Goal: Transaction & Acquisition: Purchase product/service

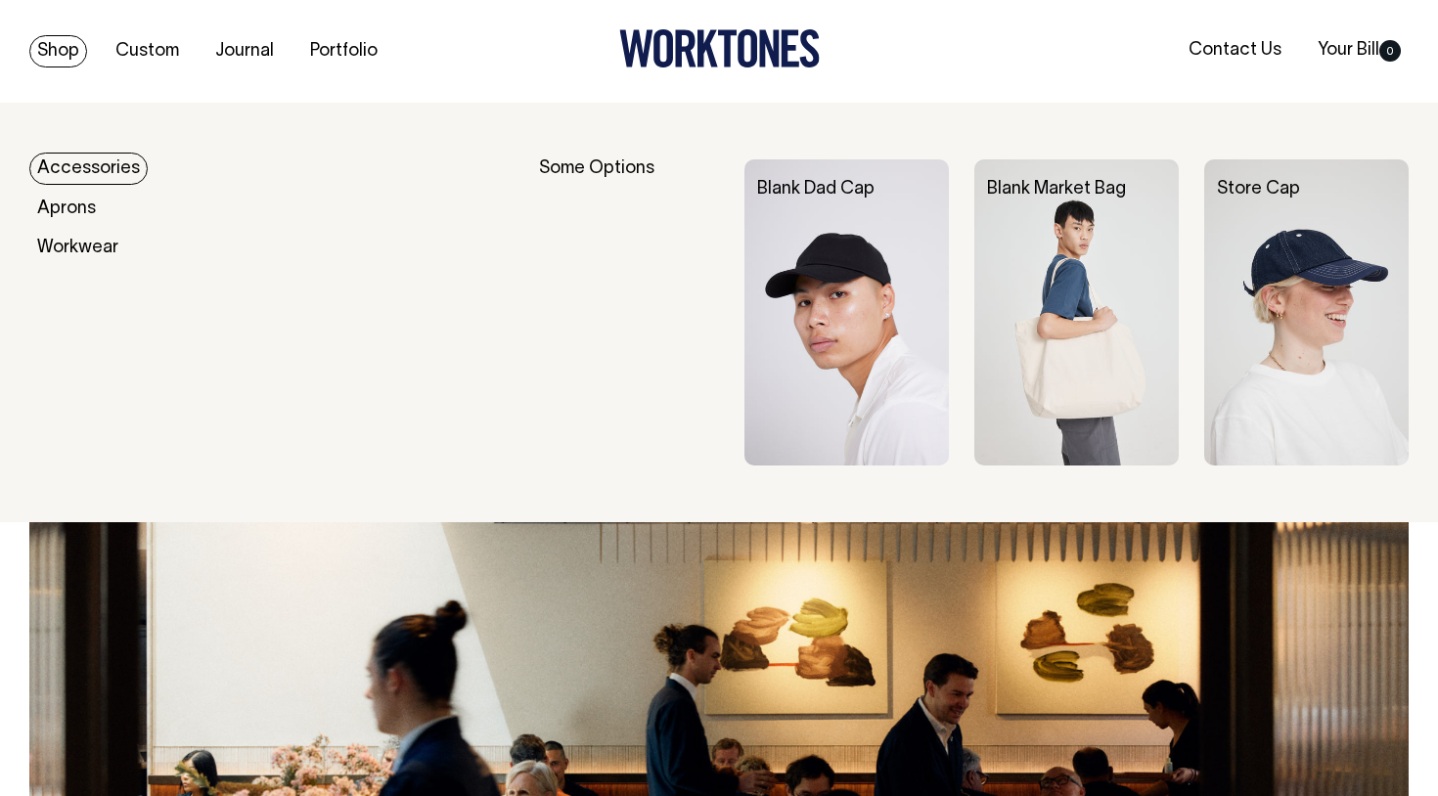
click at [74, 50] on link "Shop" at bounding box center [58, 51] width 58 height 32
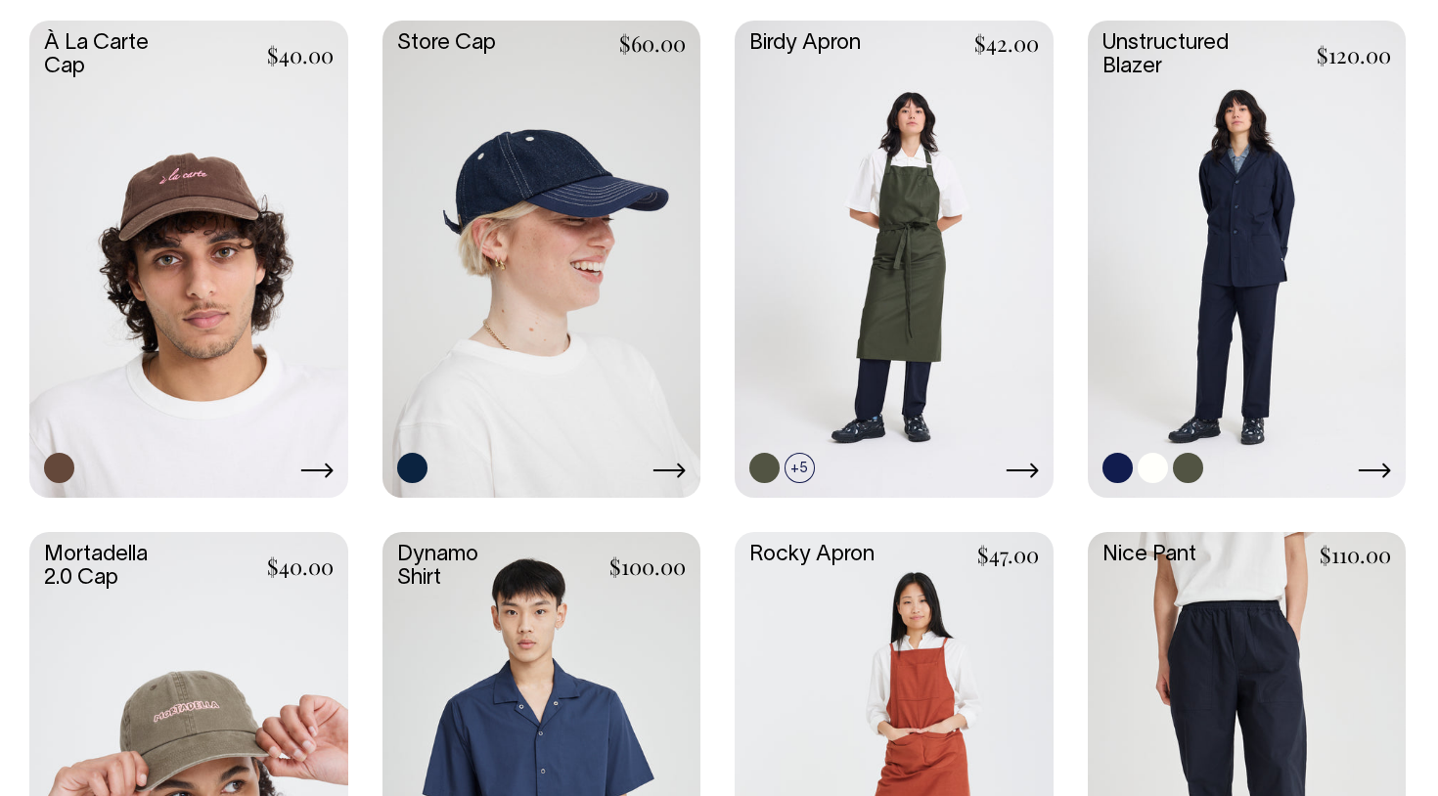
scroll to position [1068, 0]
click at [1270, 269] on link at bounding box center [1247, 259] width 319 height 474
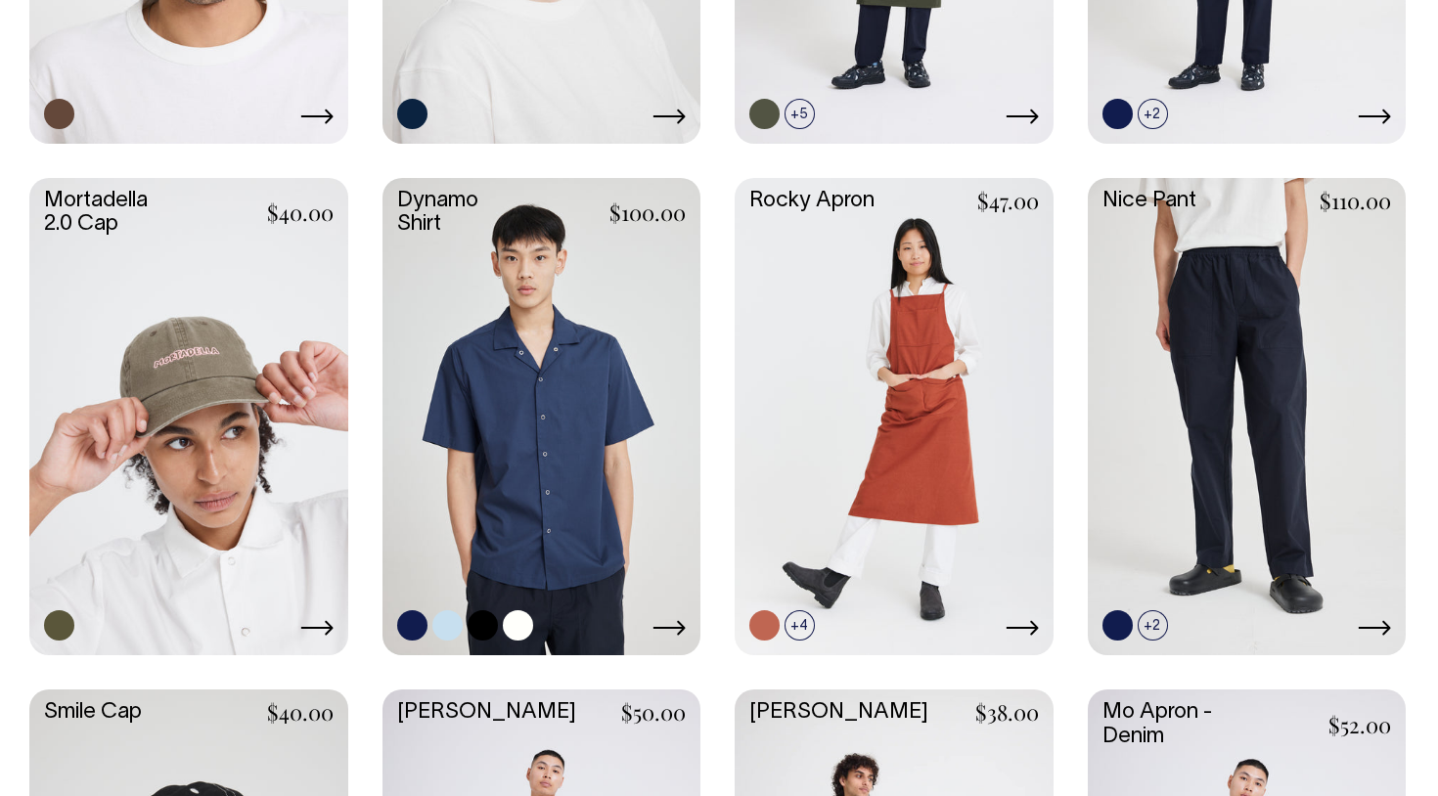
scroll to position [1422, 0]
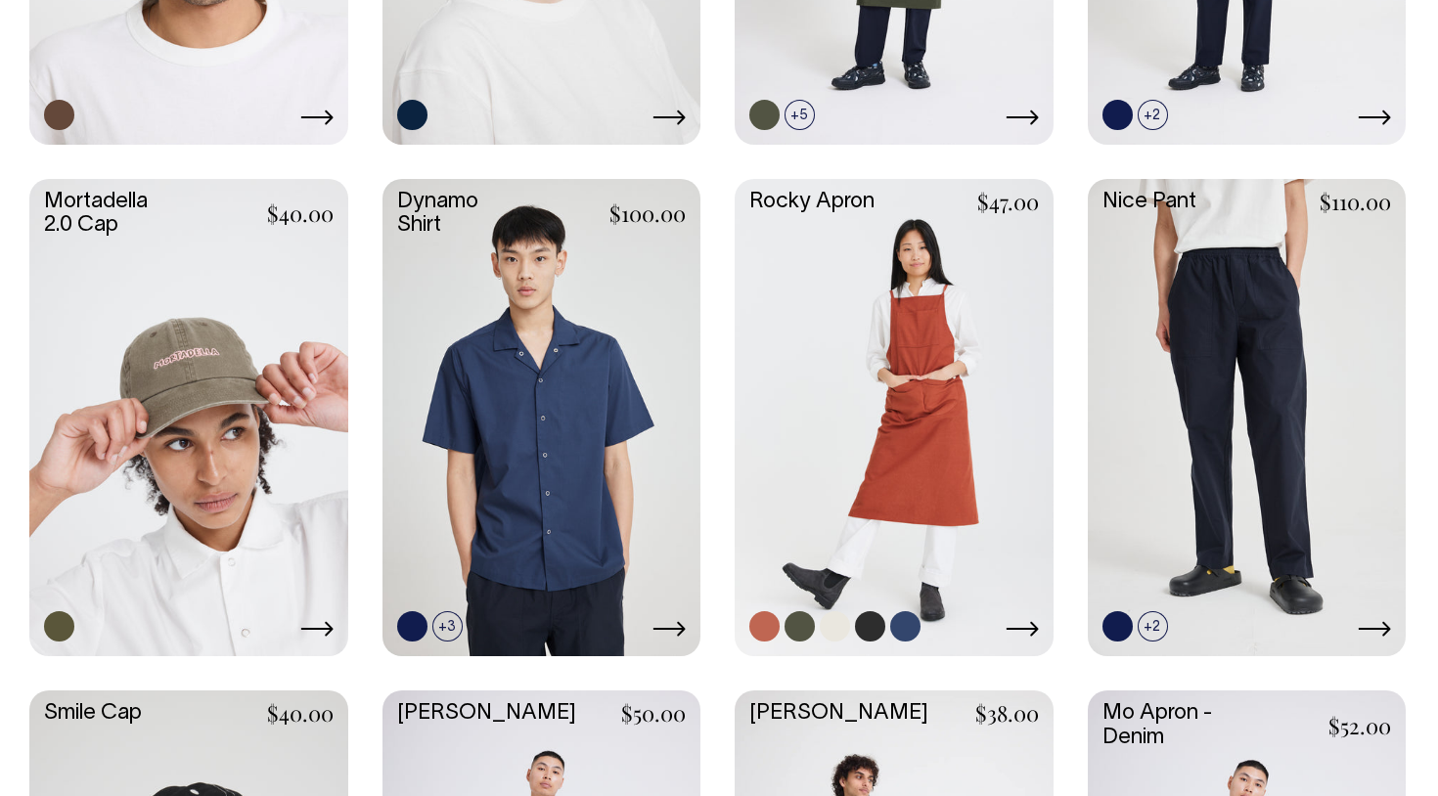
click at [952, 449] on link at bounding box center [894, 416] width 319 height 474
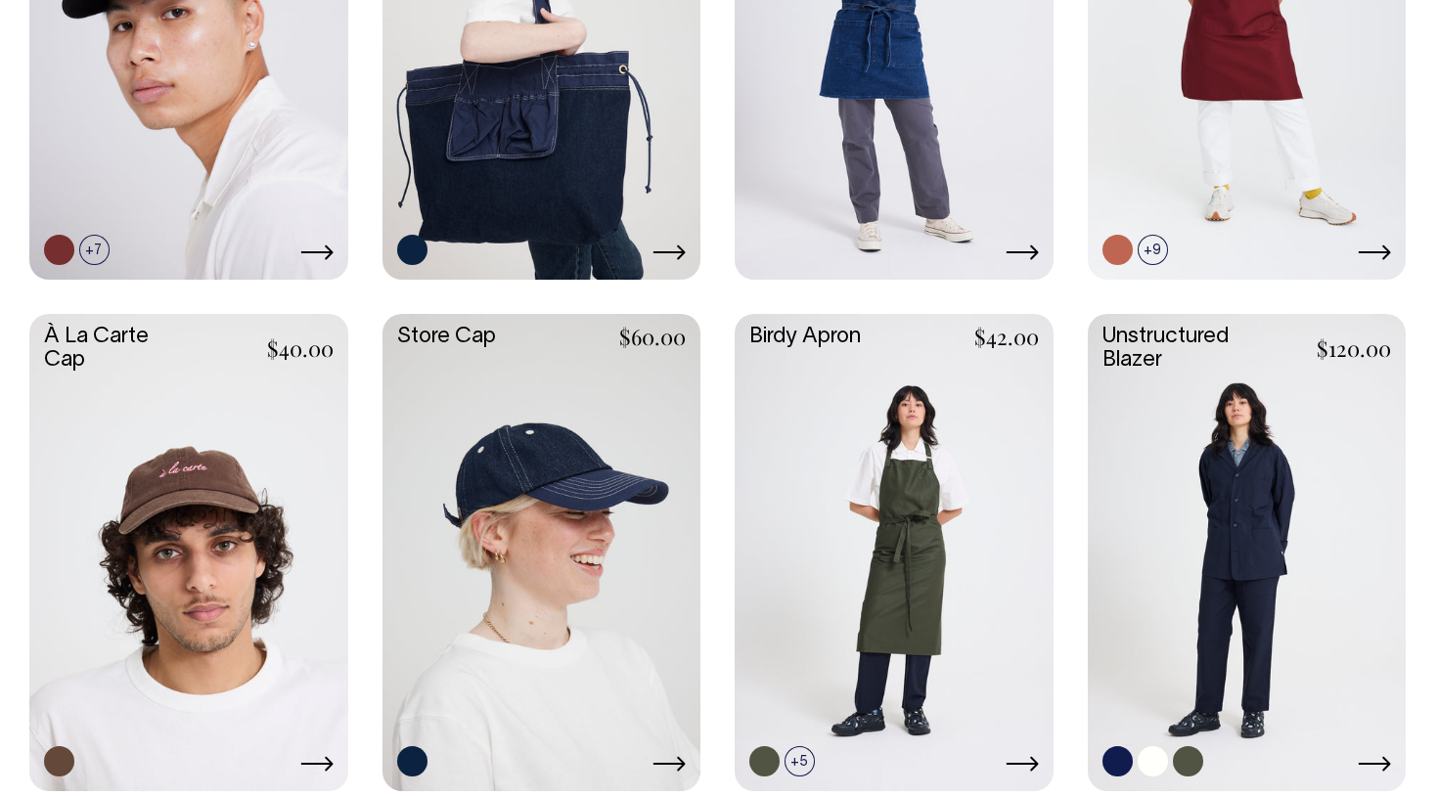
scroll to position [775, 0]
click at [1236, 545] on link at bounding box center [1247, 552] width 319 height 474
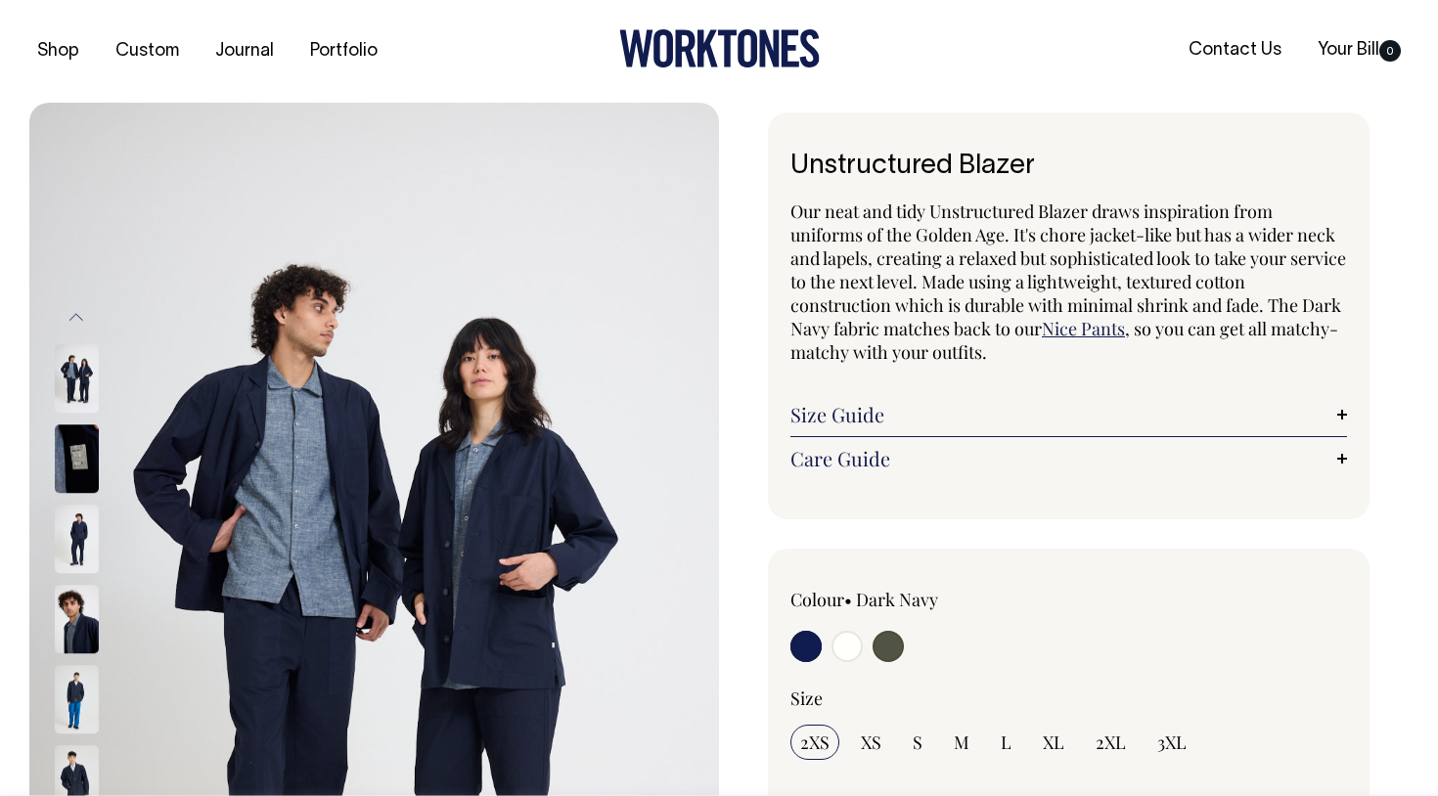
click at [78, 699] on img at bounding box center [77, 700] width 44 height 68
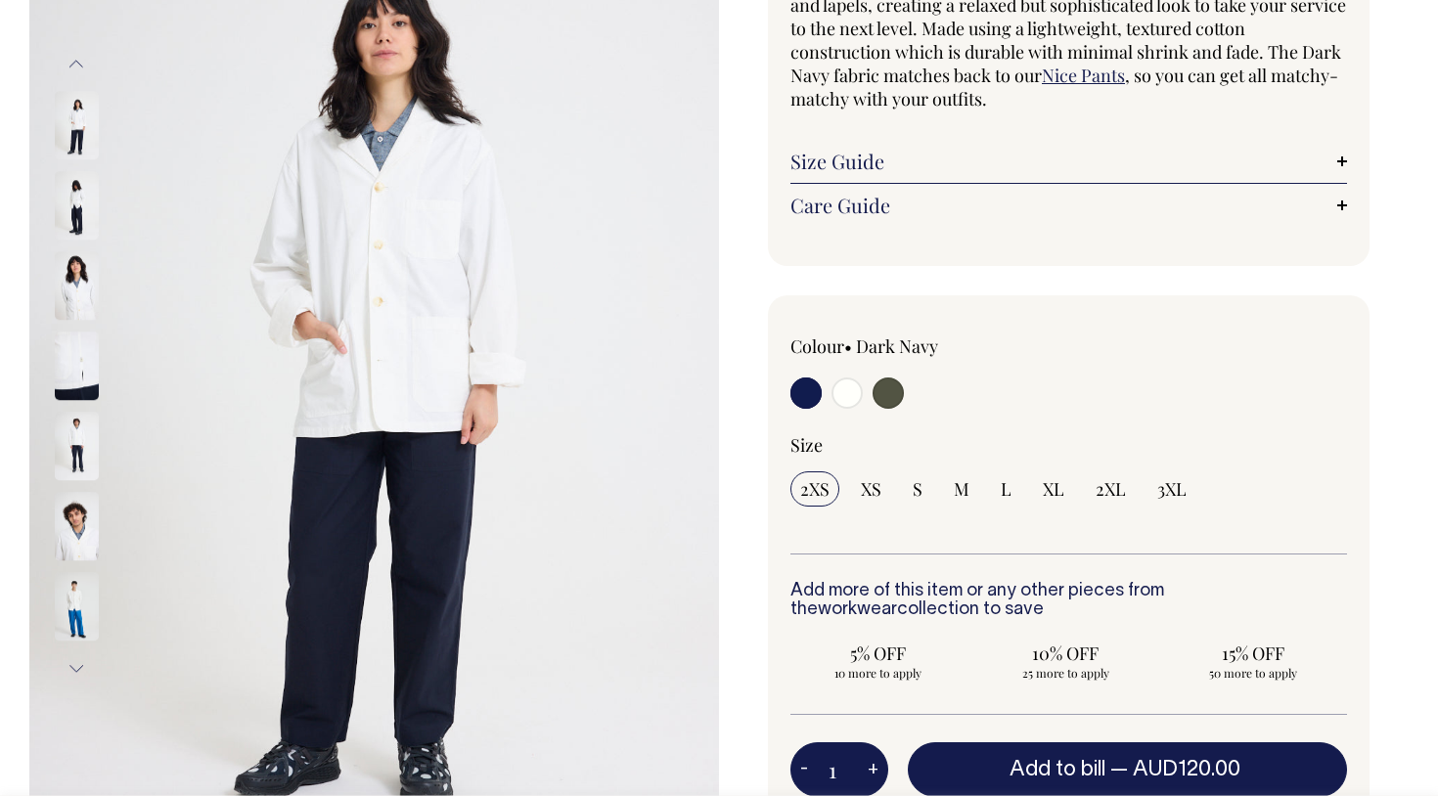
scroll to position [254, 0]
click at [82, 132] on img at bounding box center [77, 125] width 44 height 68
click at [78, 436] on img at bounding box center [77, 446] width 44 height 68
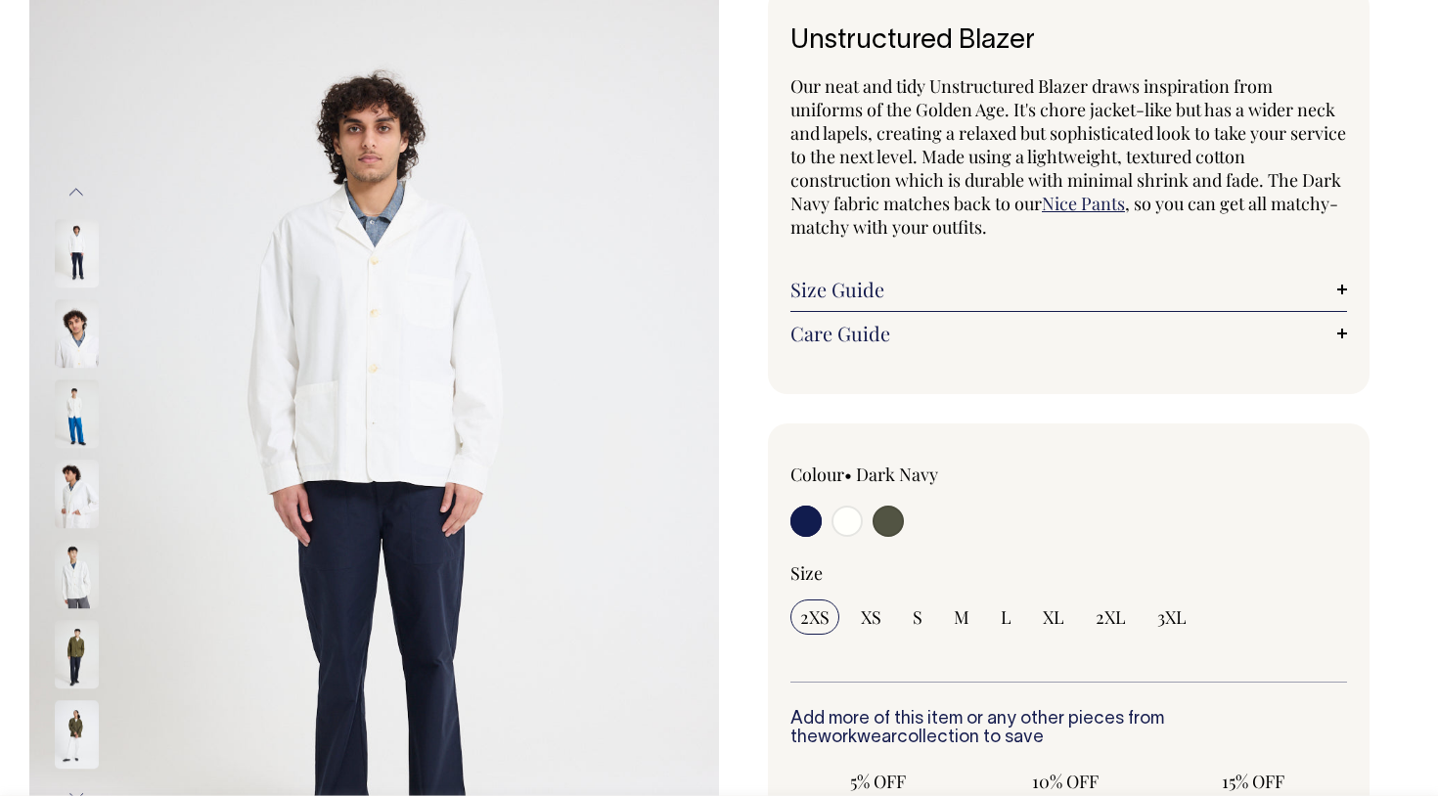
scroll to position [126, 0]
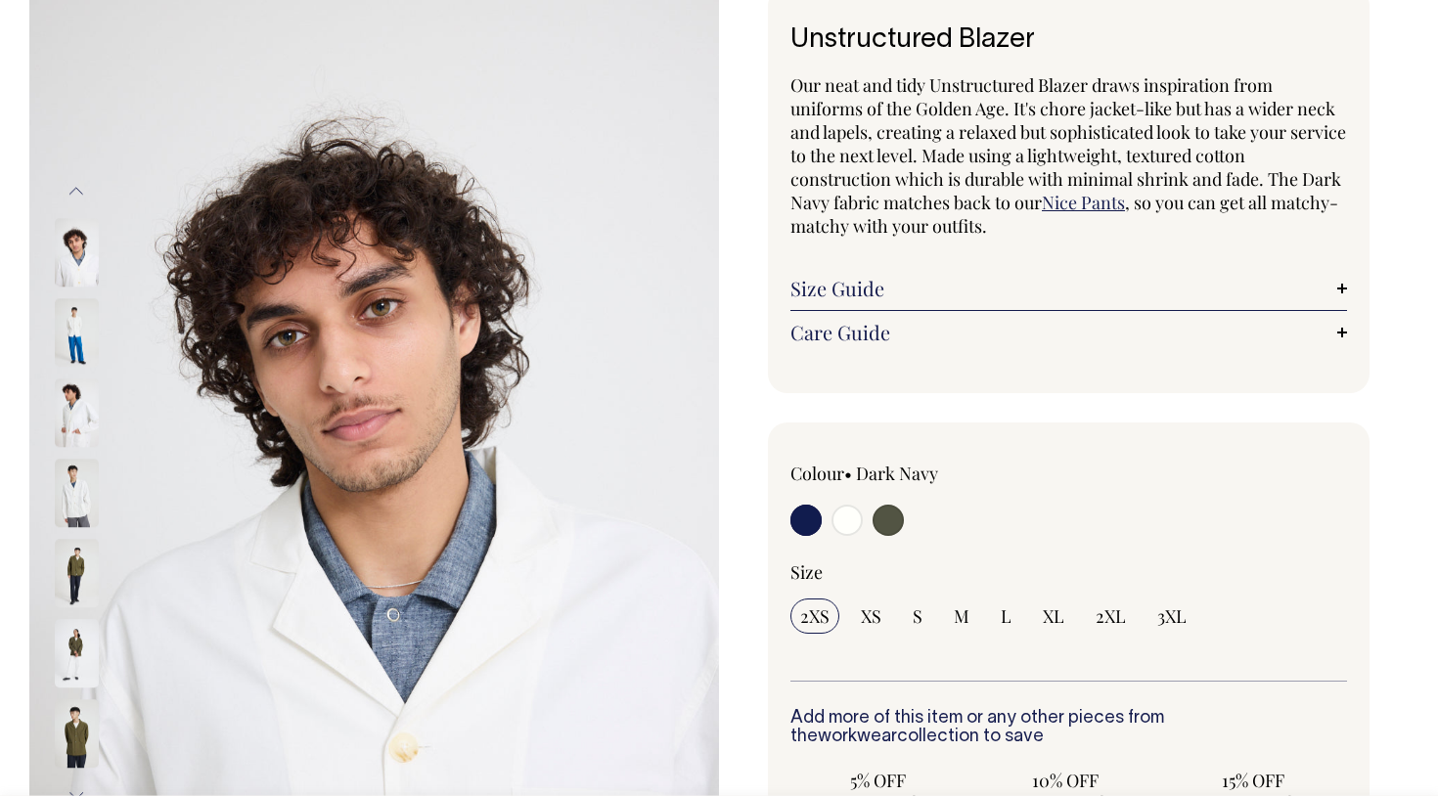
click at [69, 571] on img at bounding box center [77, 574] width 44 height 68
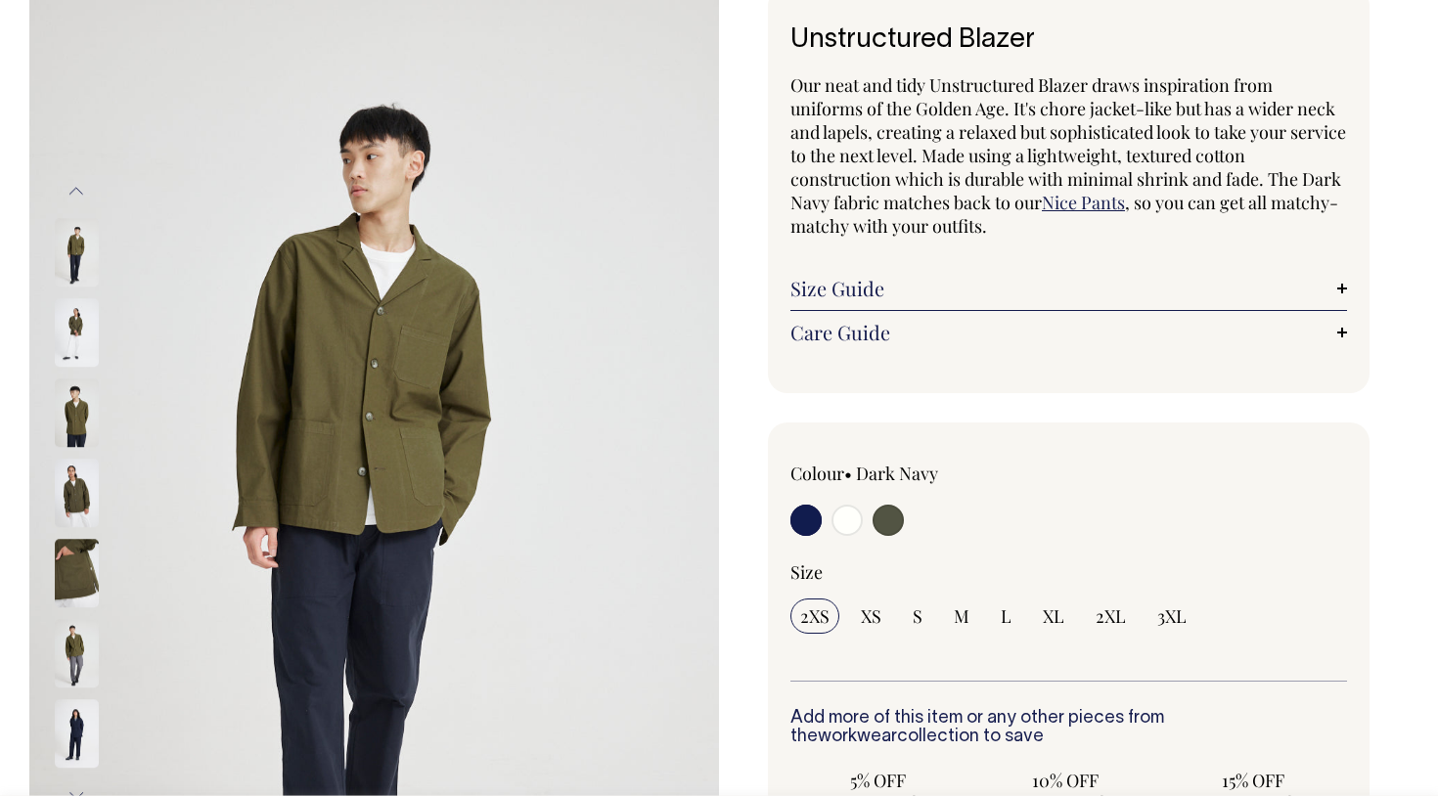
click at [77, 579] on img at bounding box center [77, 574] width 44 height 68
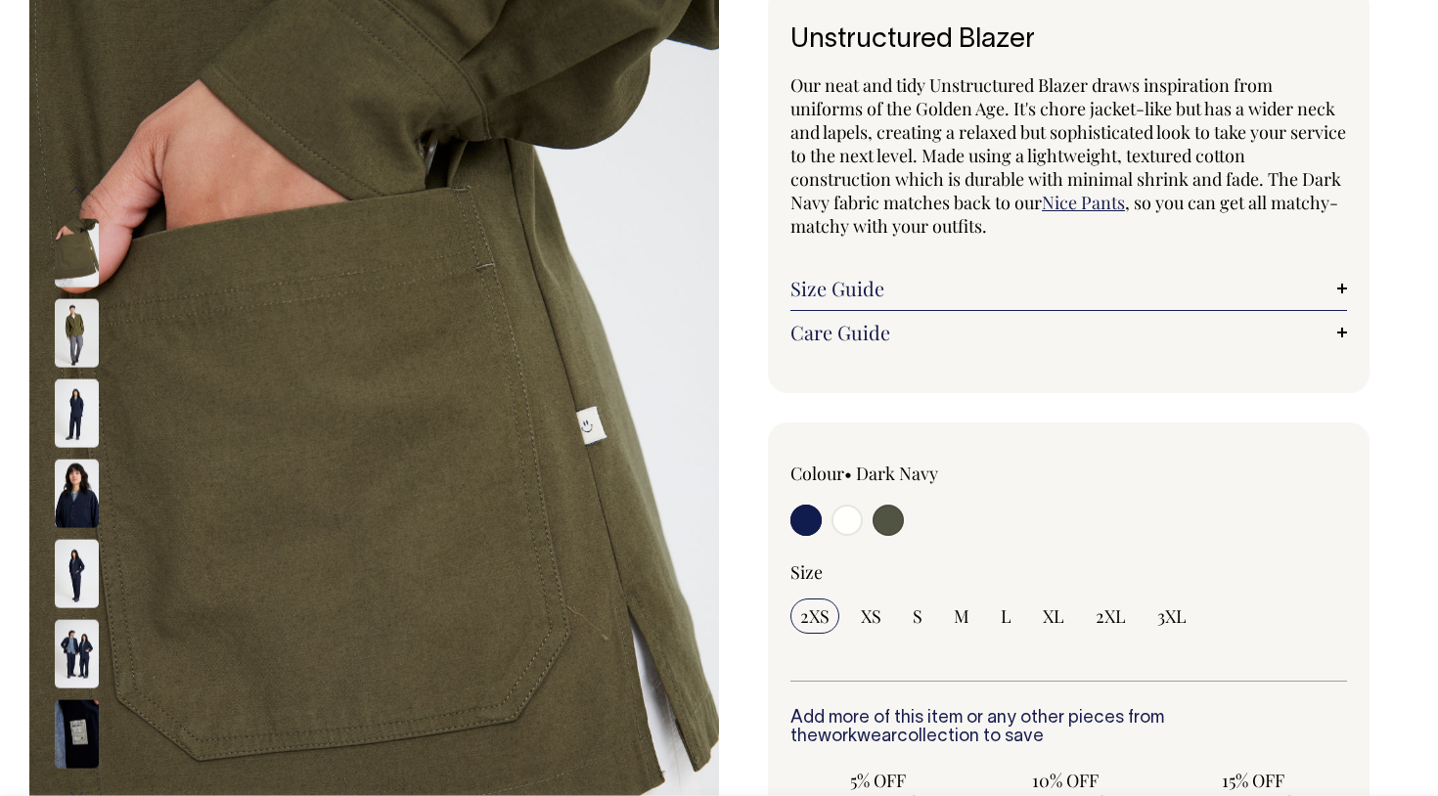
click at [81, 331] on img at bounding box center [77, 332] width 44 height 68
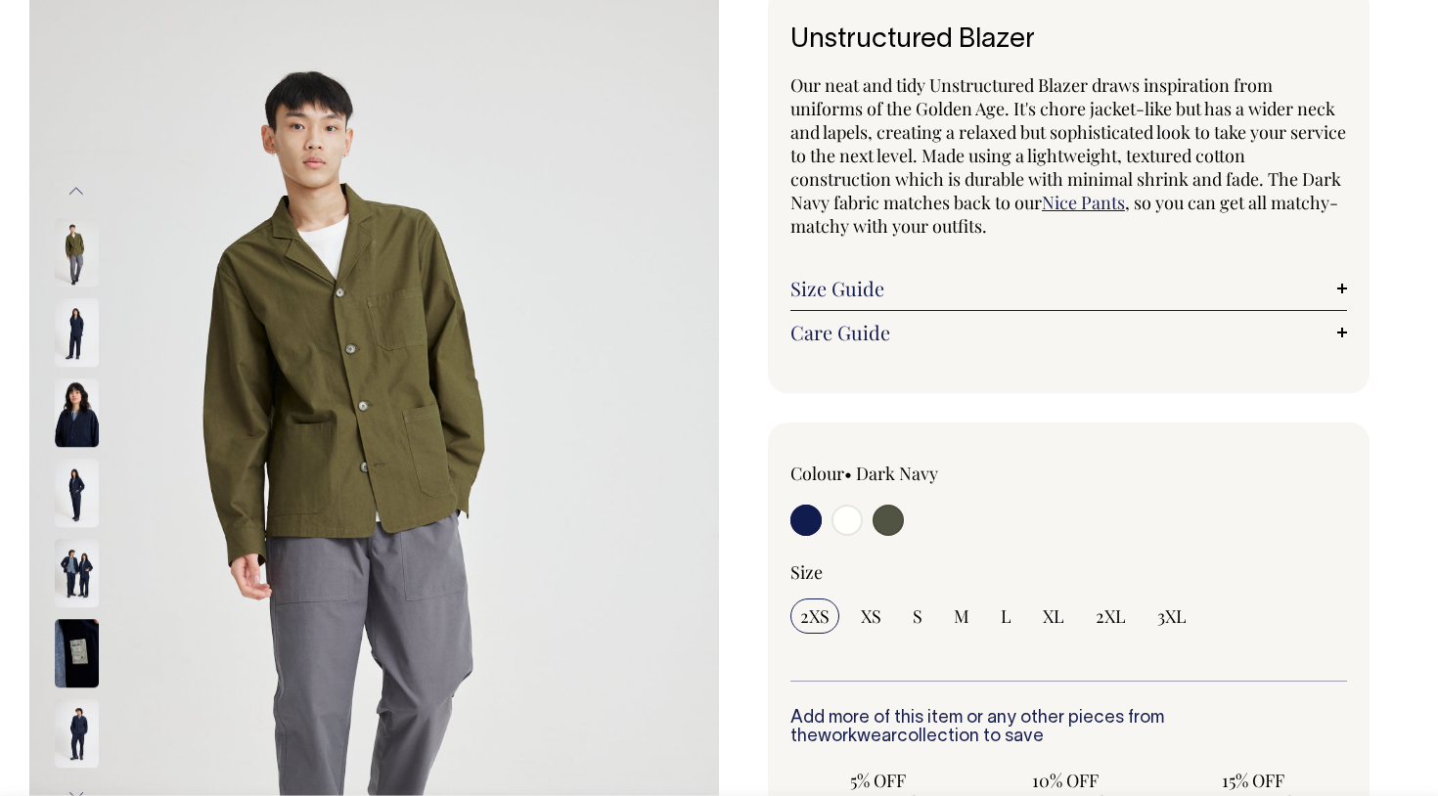
click at [77, 190] on button "Previous" at bounding box center [76, 191] width 29 height 44
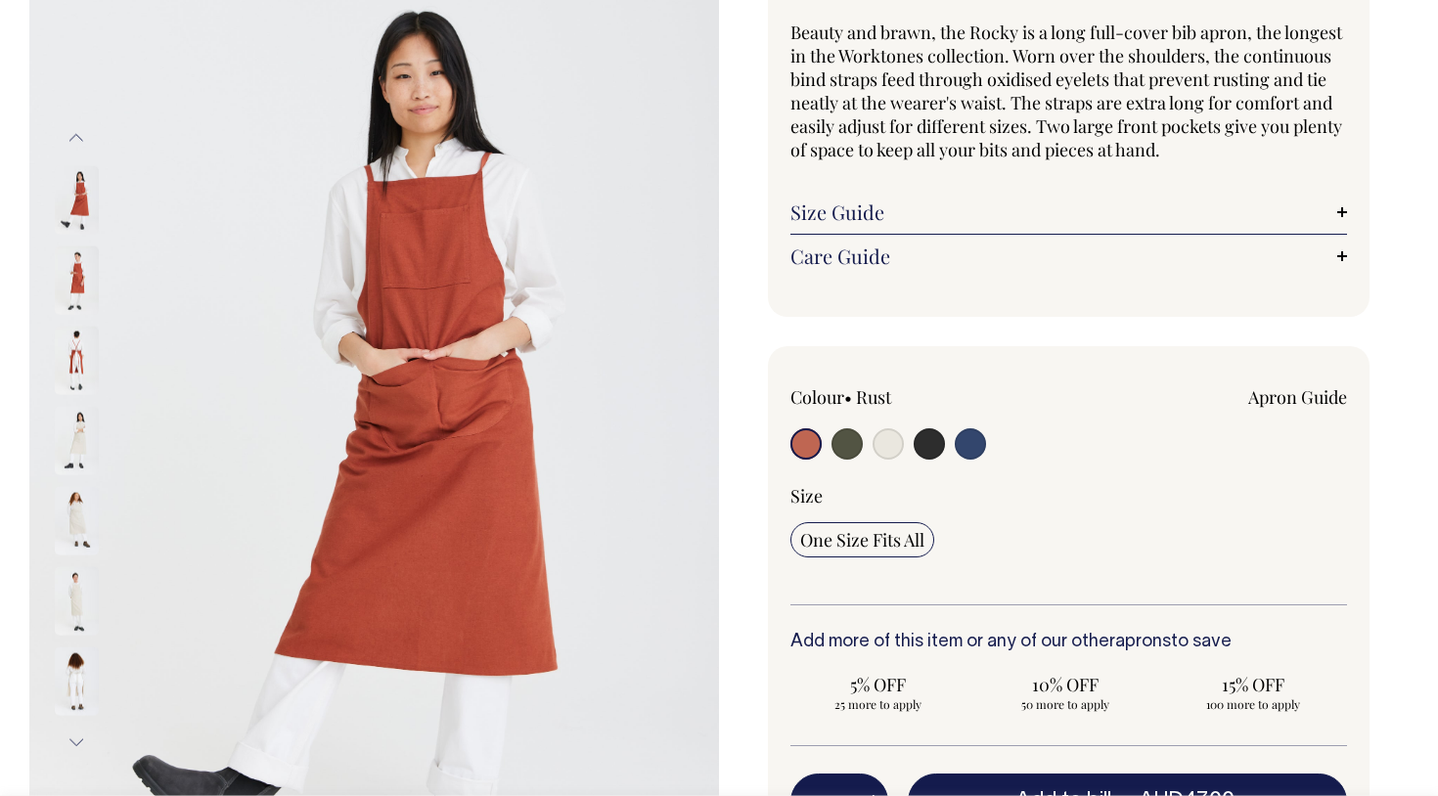
scroll to position [180, 0]
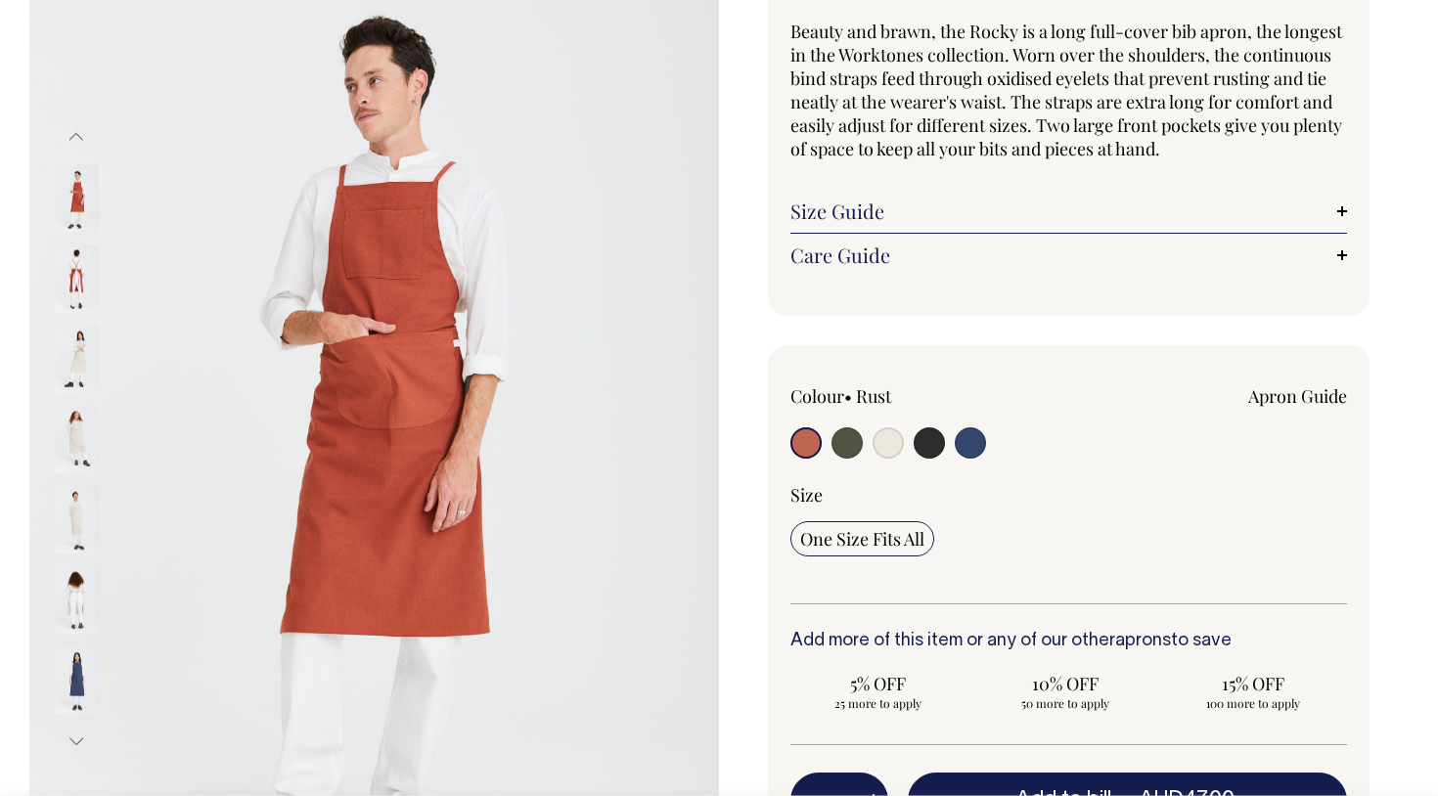
click at [77, 737] on button "Next" at bounding box center [76, 742] width 29 height 44
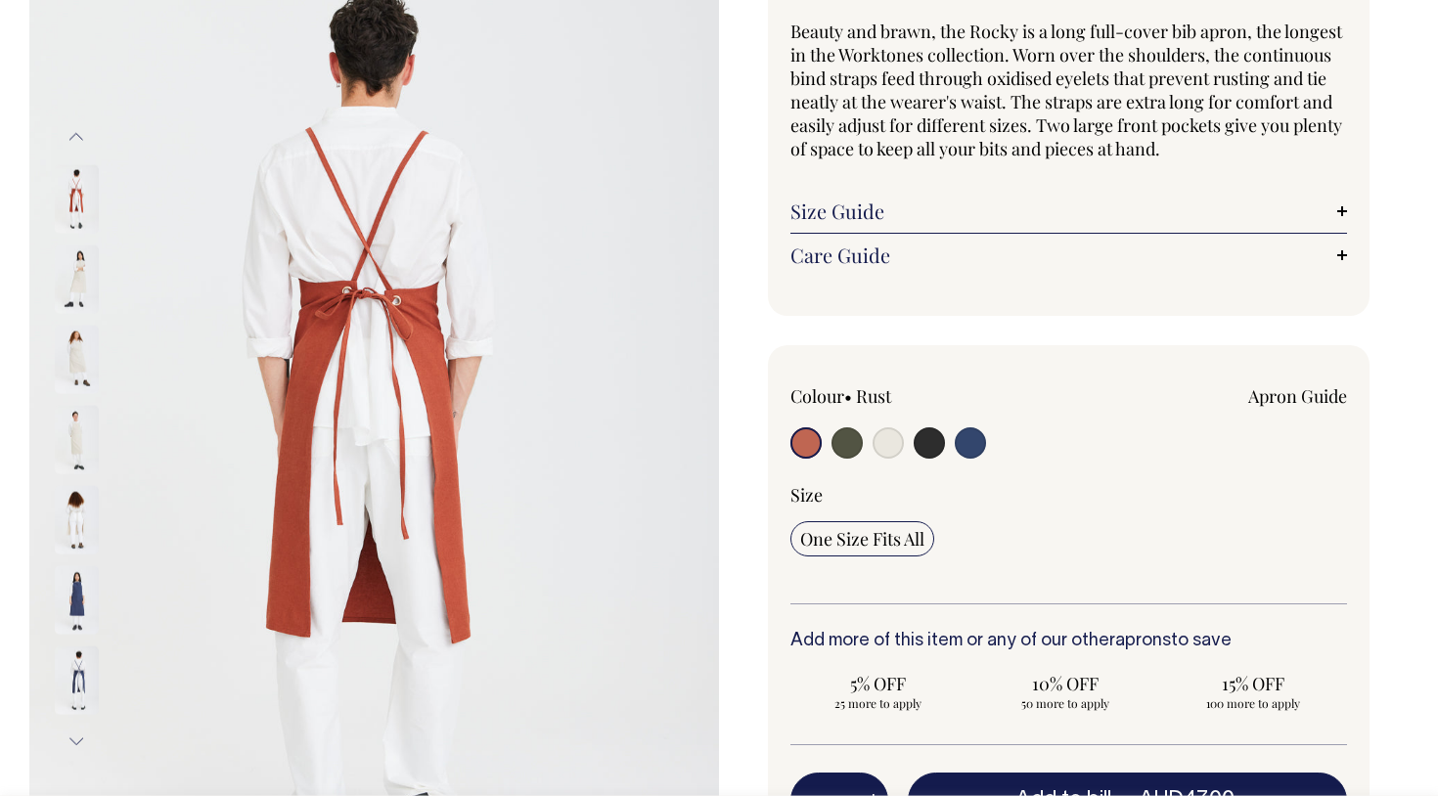
click at [76, 595] on img at bounding box center [77, 599] width 44 height 68
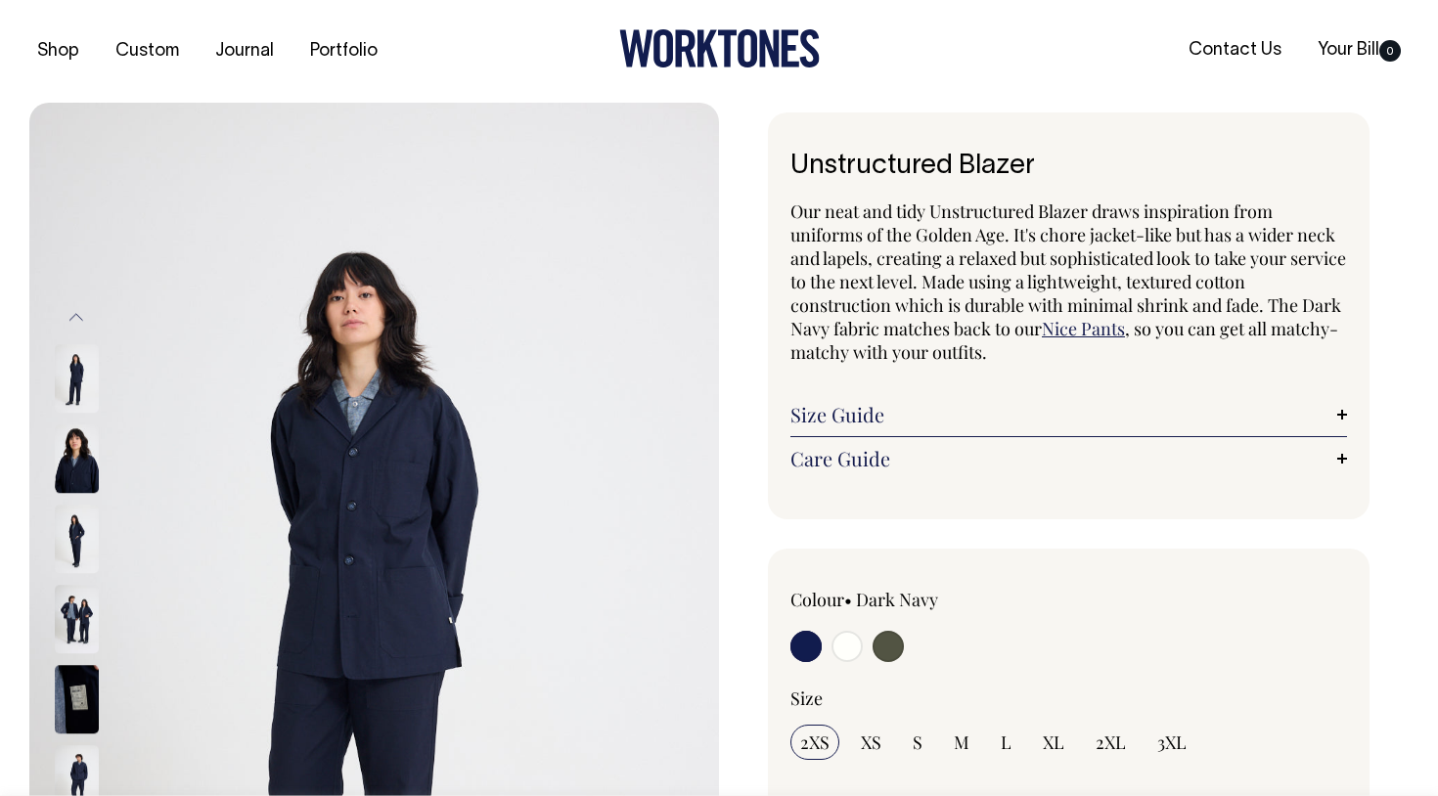
click at [77, 679] on img at bounding box center [77, 700] width 44 height 68
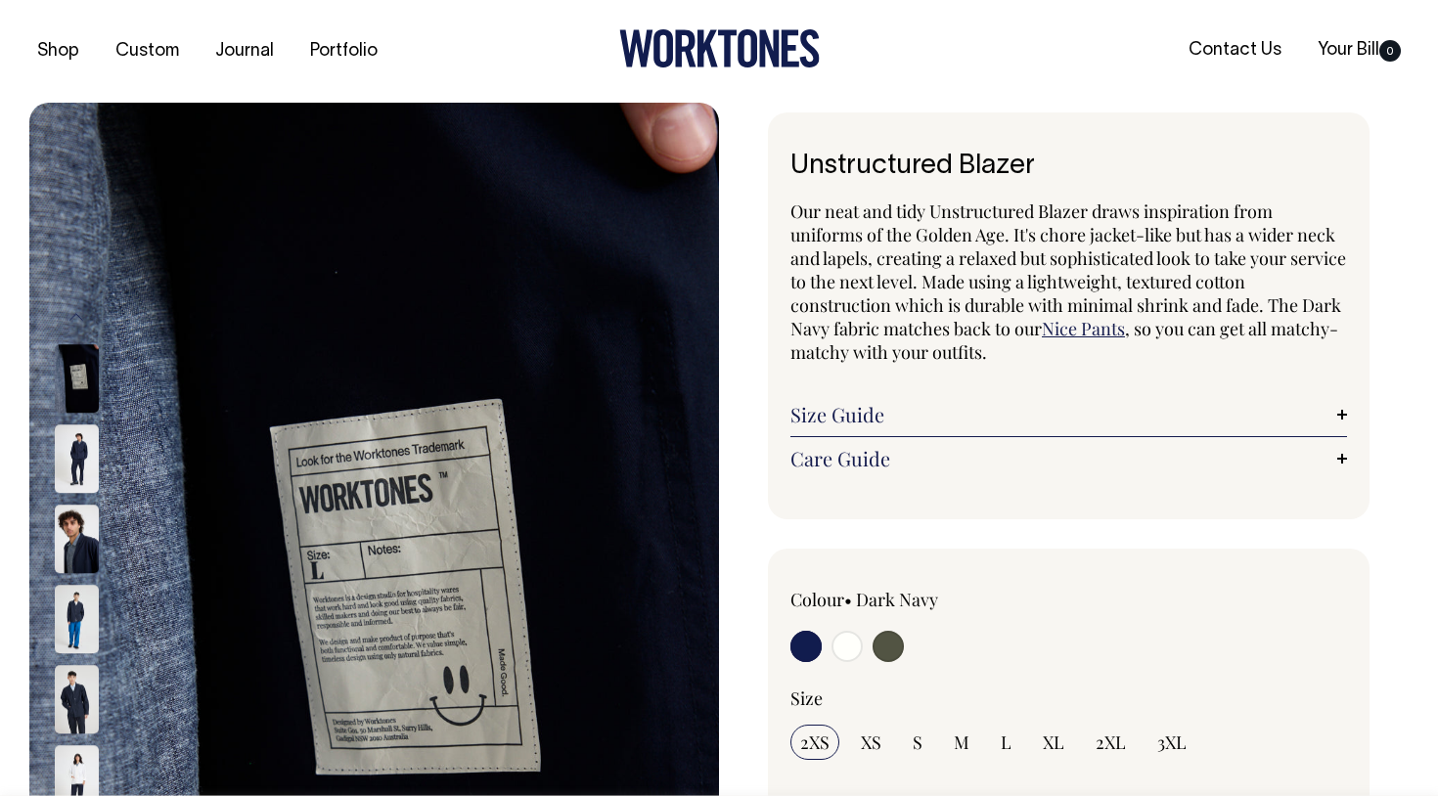
click at [77, 463] on img at bounding box center [77, 460] width 44 height 68
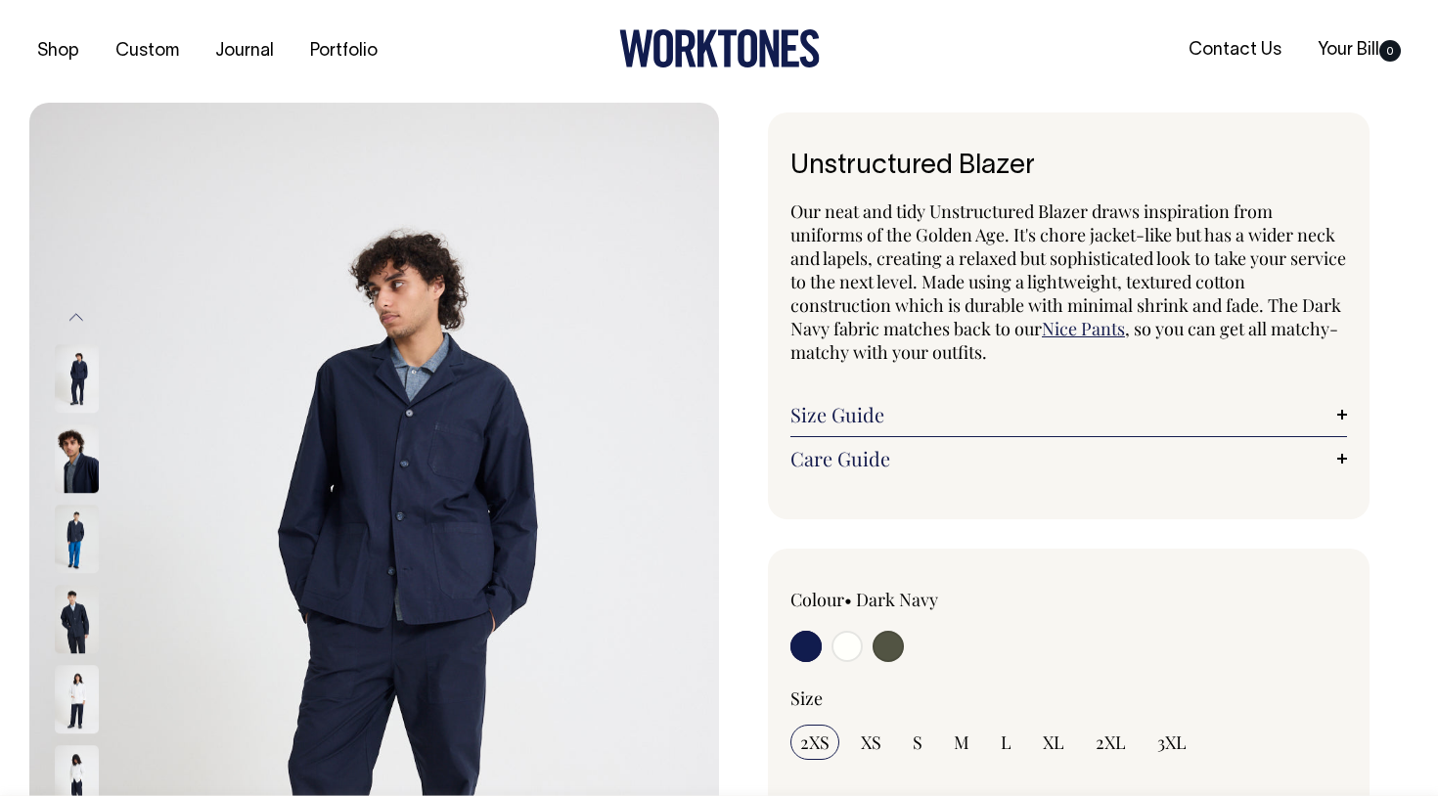
click at [83, 533] on img at bounding box center [77, 540] width 44 height 68
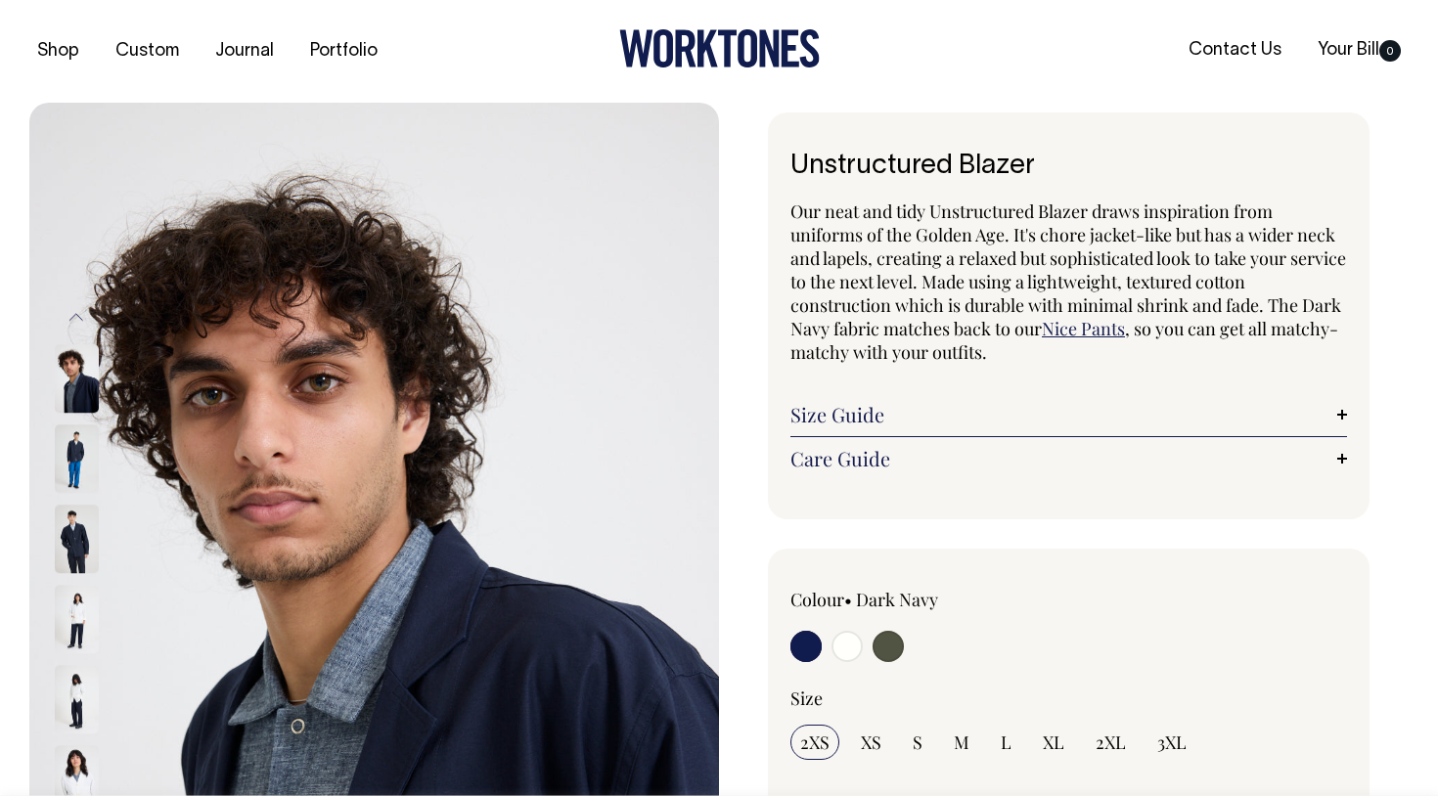
click at [79, 540] on img at bounding box center [77, 540] width 44 height 68
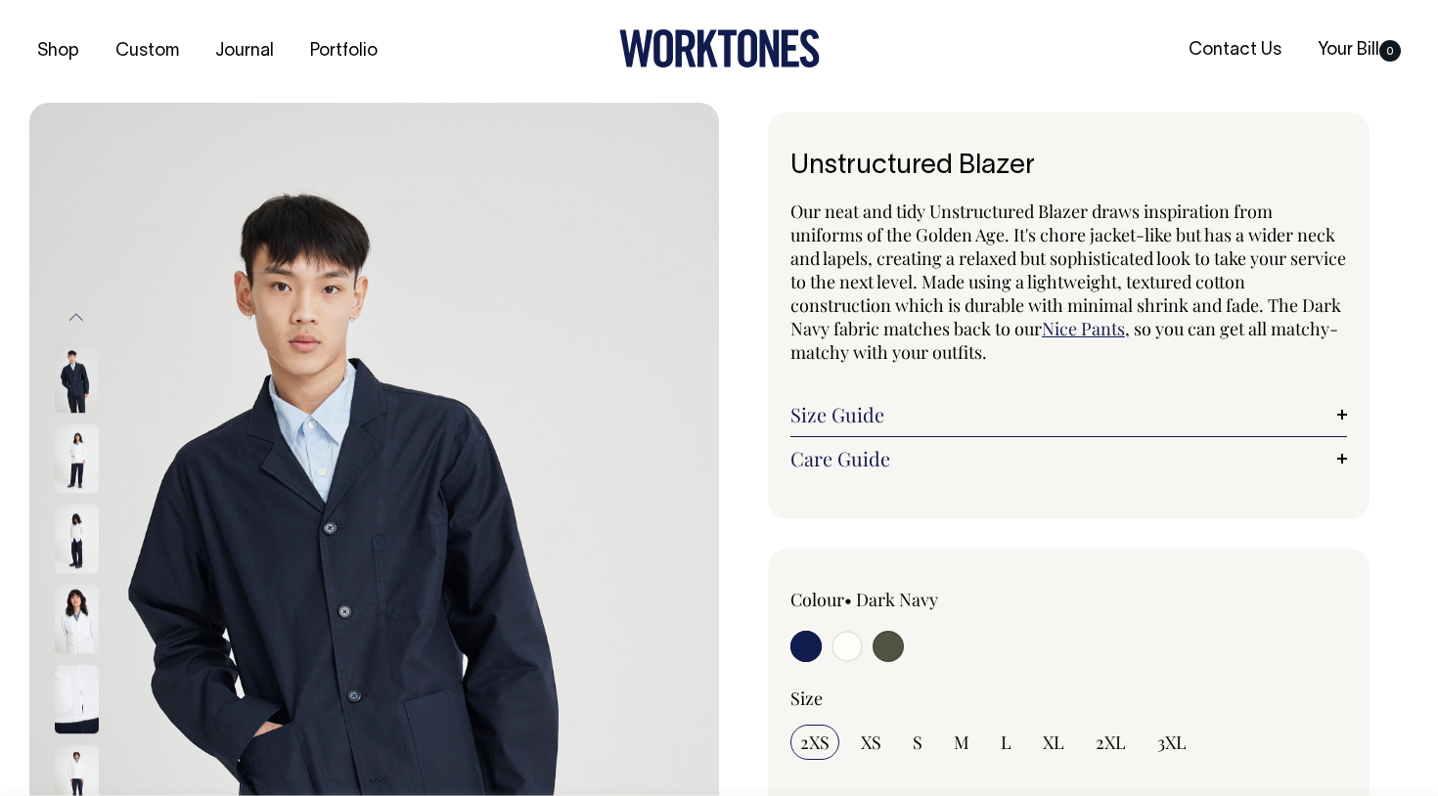
click at [78, 580] on div at bounding box center [103, 540] width 98 height 80
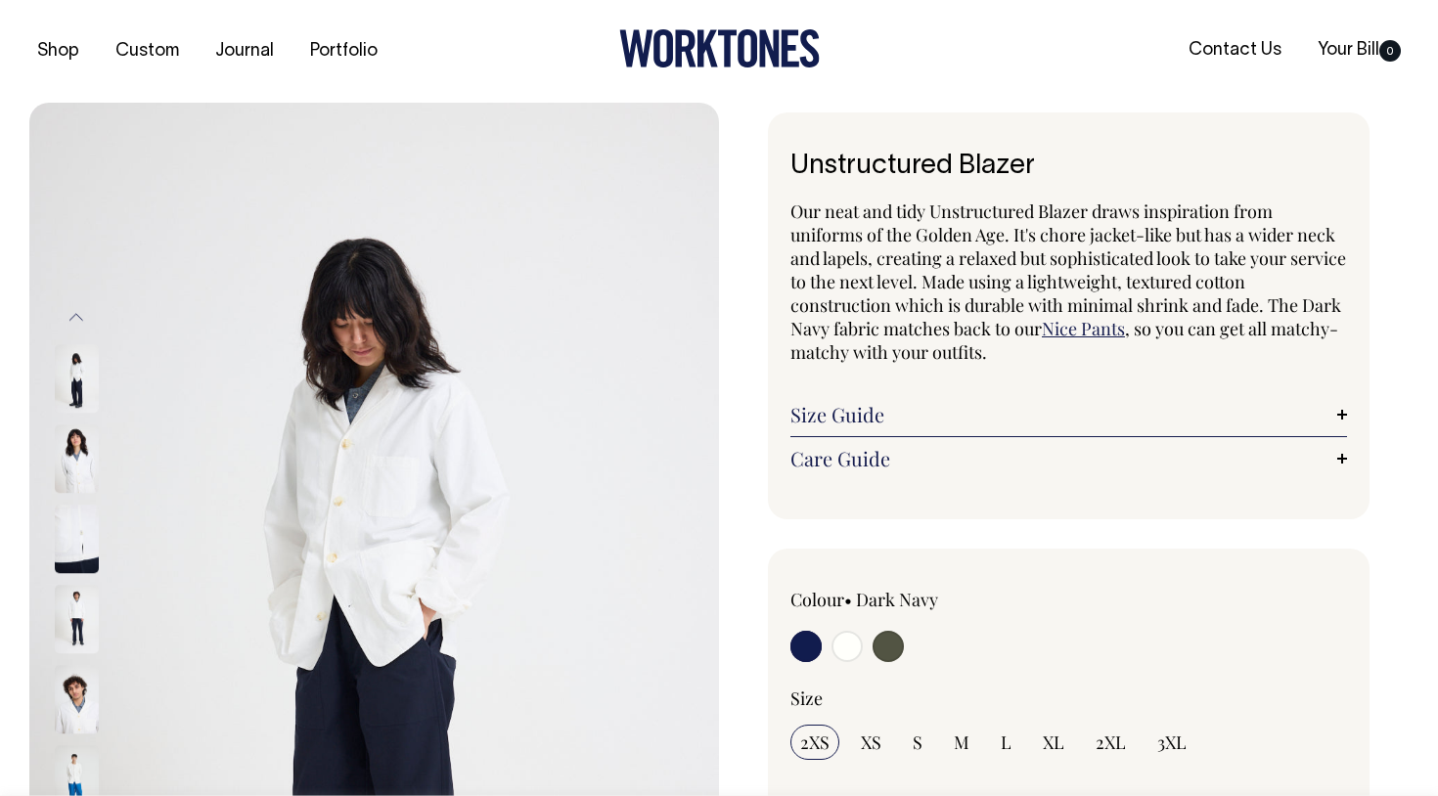
click at [77, 610] on img at bounding box center [77, 620] width 44 height 68
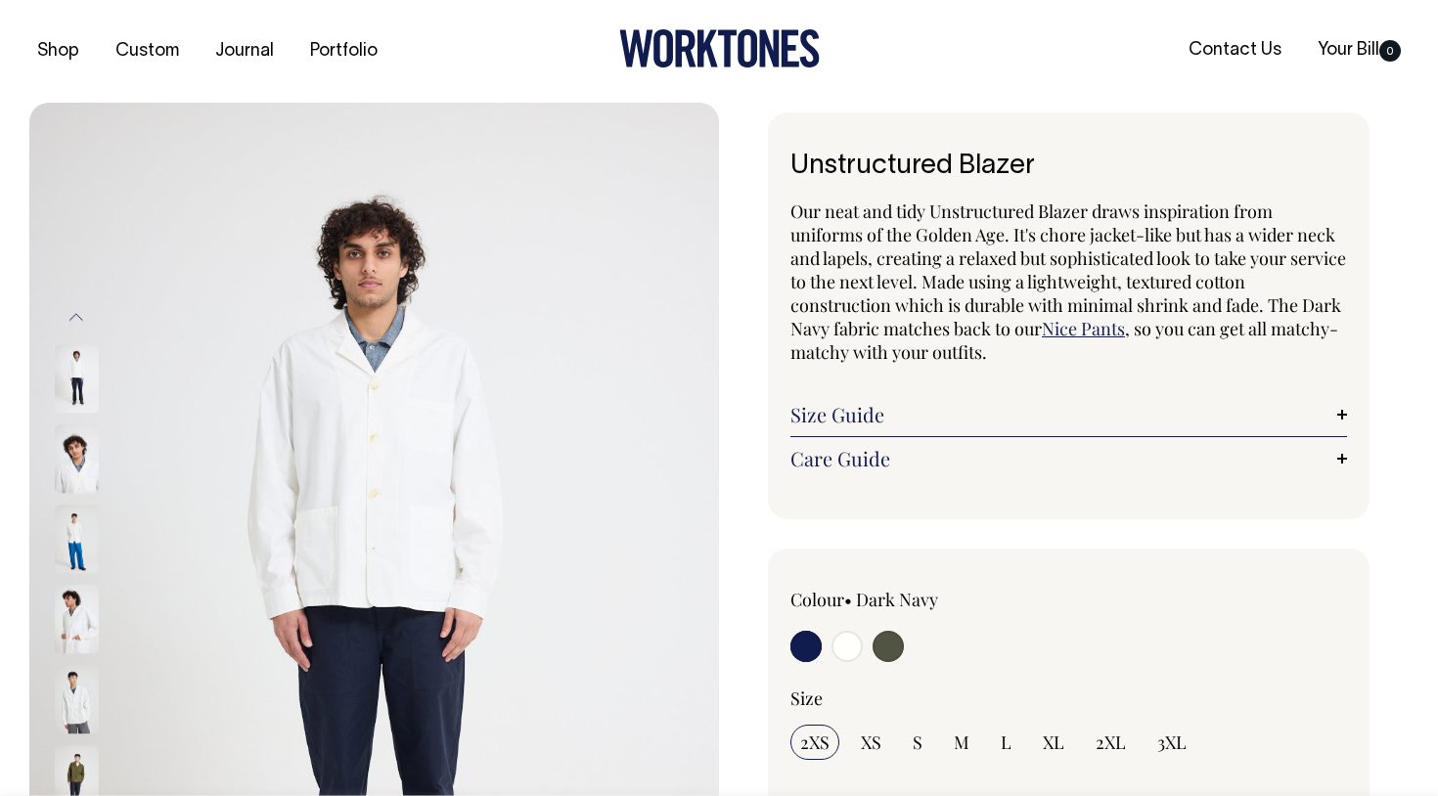
click at [71, 771] on img at bounding box center [77, 780] width 44 height 68
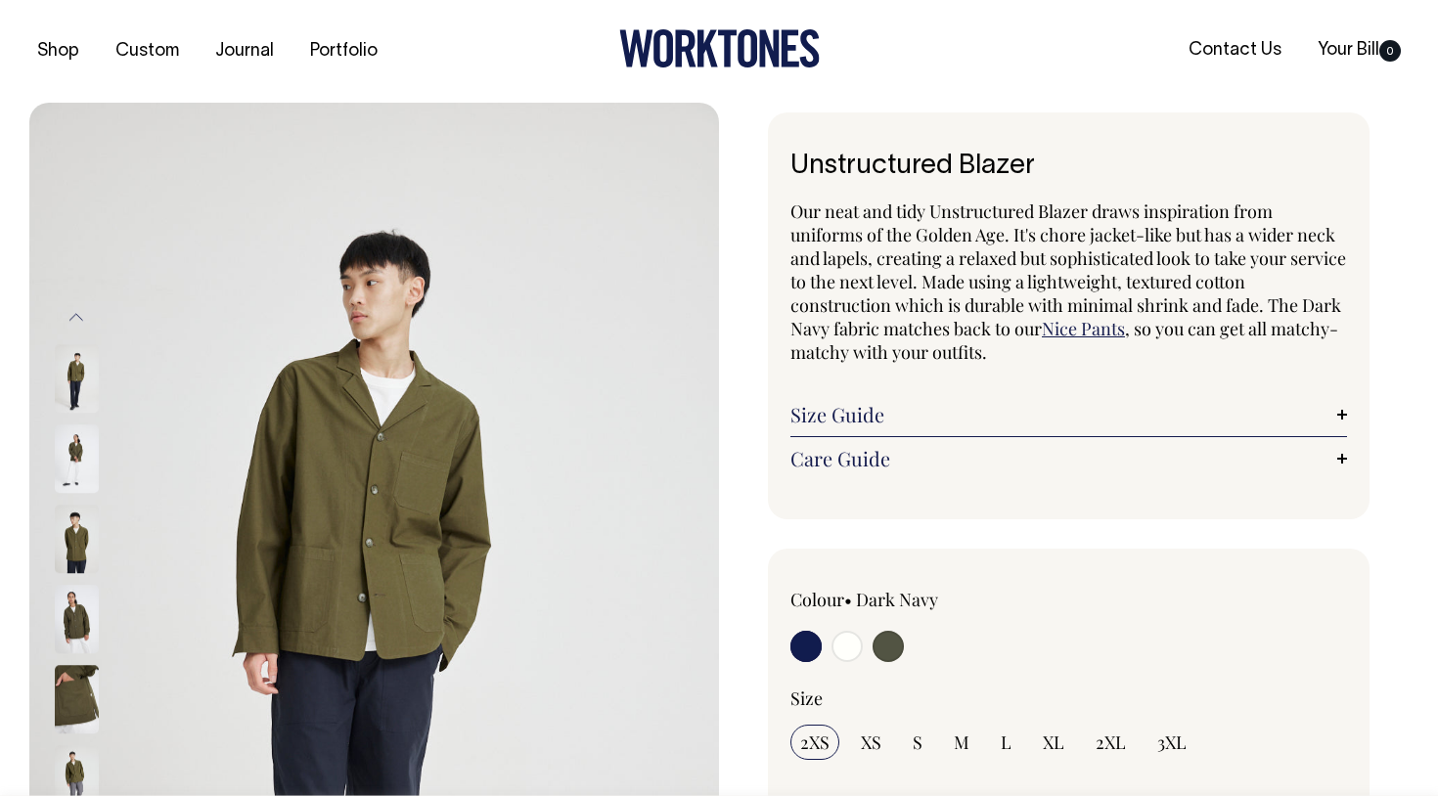
click at [69, 751] on img at bounding box center [77, 780] width 44 height 68
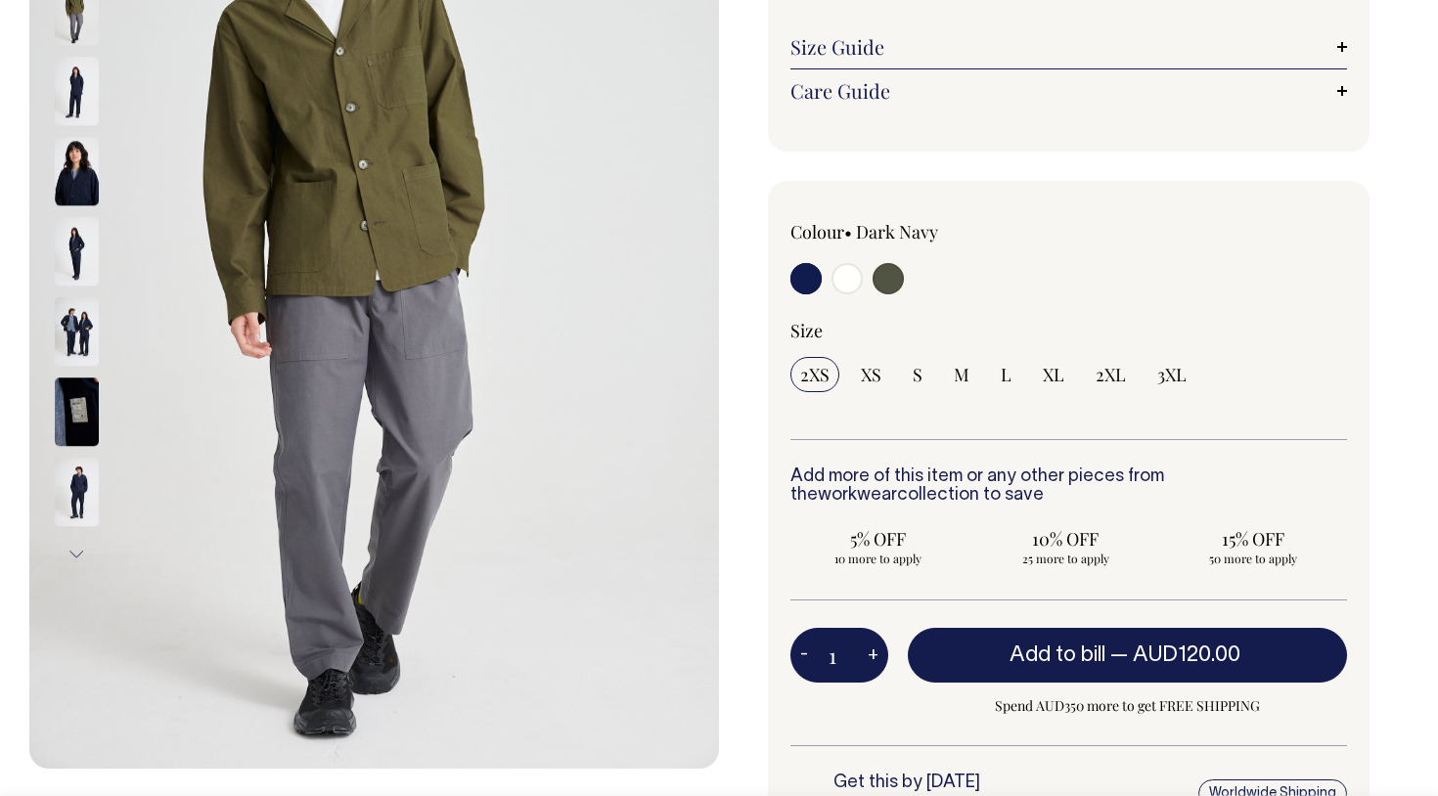
scroll to position [369, 0]
